Goal: Information Seeking & Learning: Find specific fact

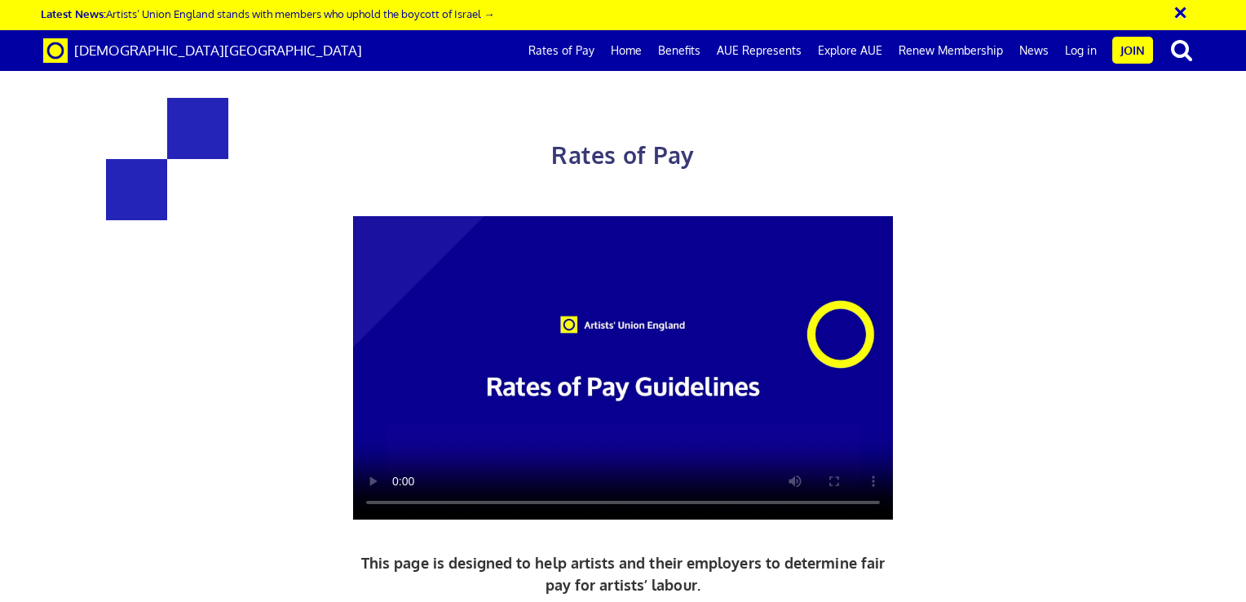
scroll to position [3522, 0]
